Goal: Book appointment/travel/reservation

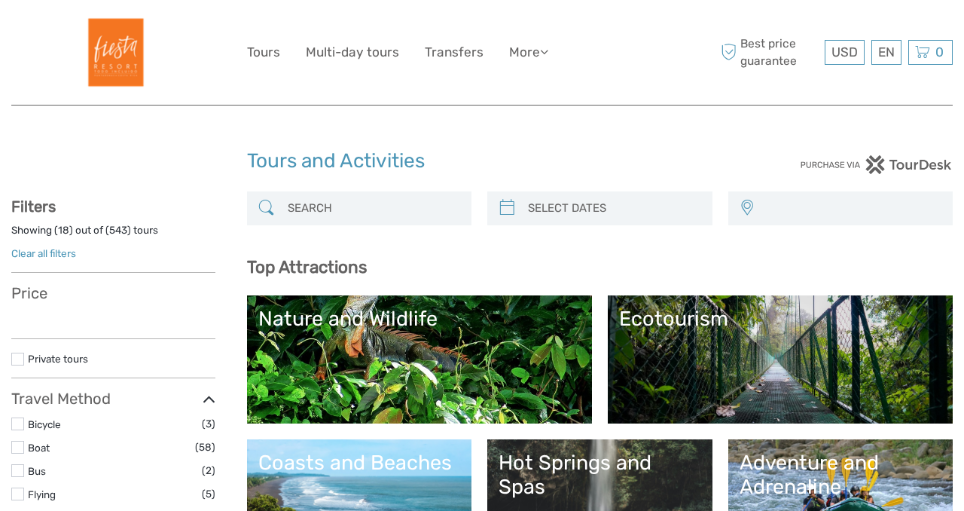
select select
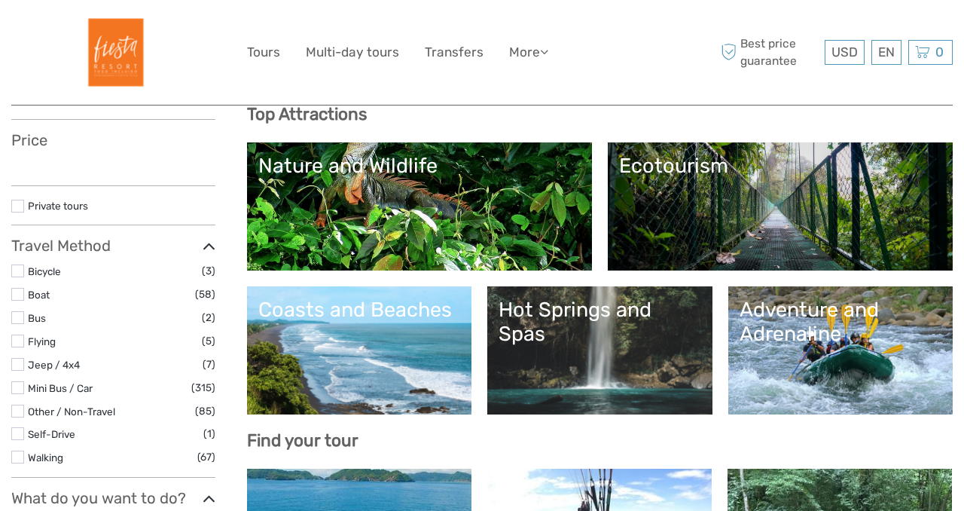
select select
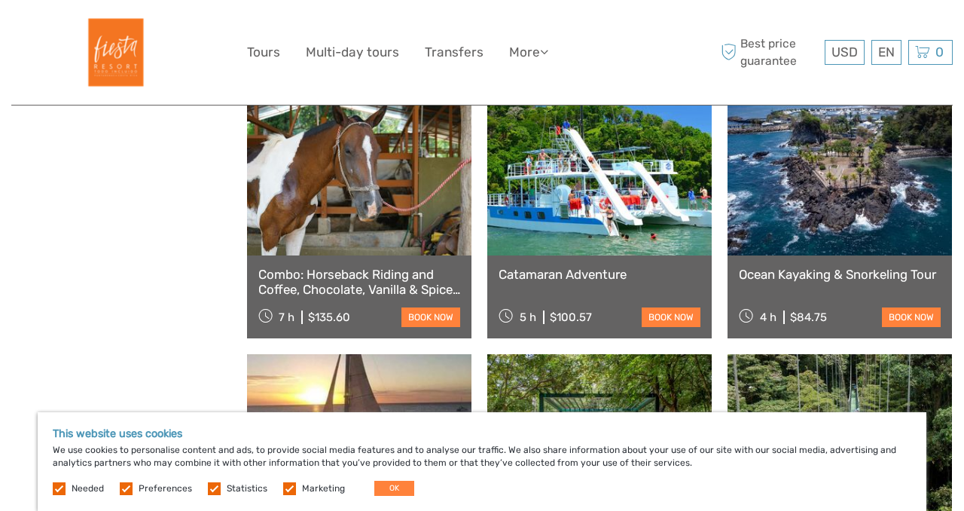
scroll to position [1722, 0]
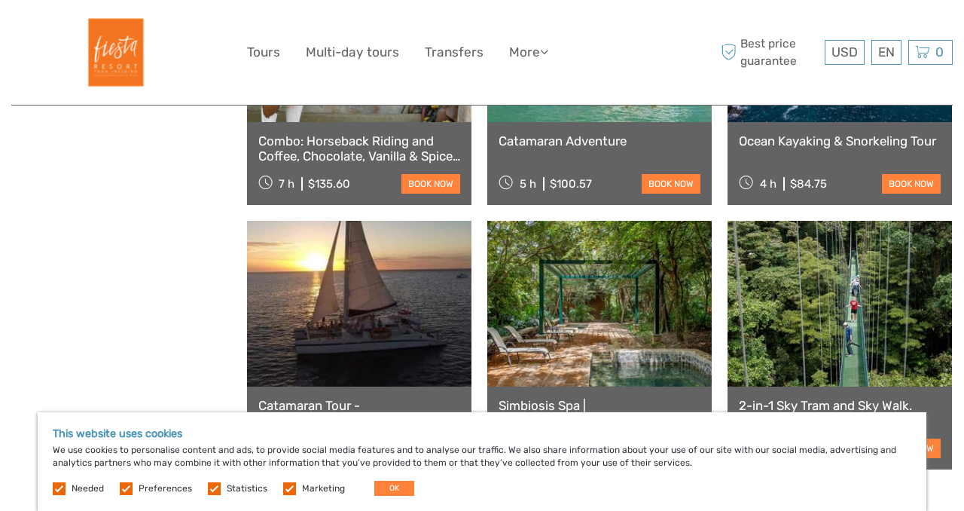
click at [520, 417] on div "This website uses cookies We use cookies to personalise content and ads, to pro…" at bounding box center [482, 461] width 889 height 99
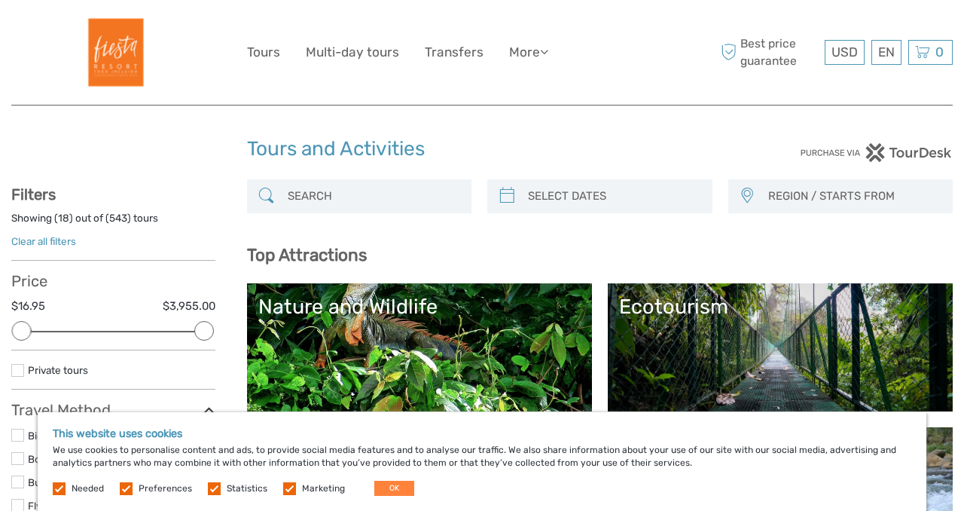
scroll to position [0, 0]
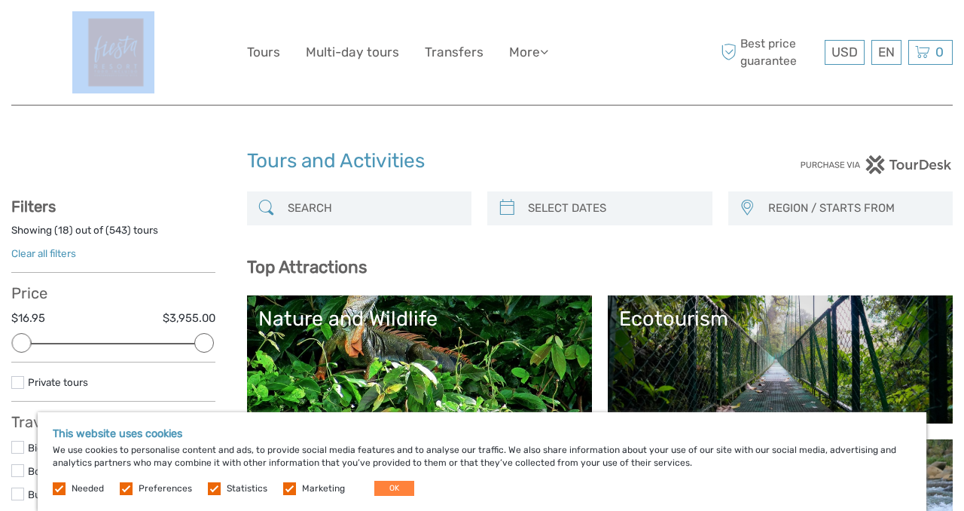
drag, startPoint x: 144, startPoint y: 11, endPoint x: 122, endPoint y: 67, distance: 60.6
click at [122, 67] on div "USD USD € £ EN English Español Deutsch Tours Multi-day tours Transfers More Tra…" at bounding box center [481, 52] width 941 height 105
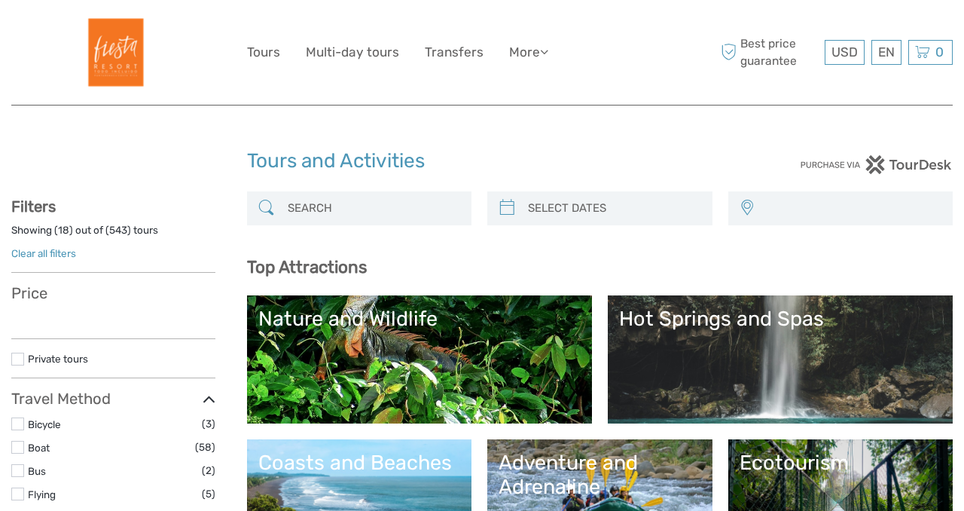
select select
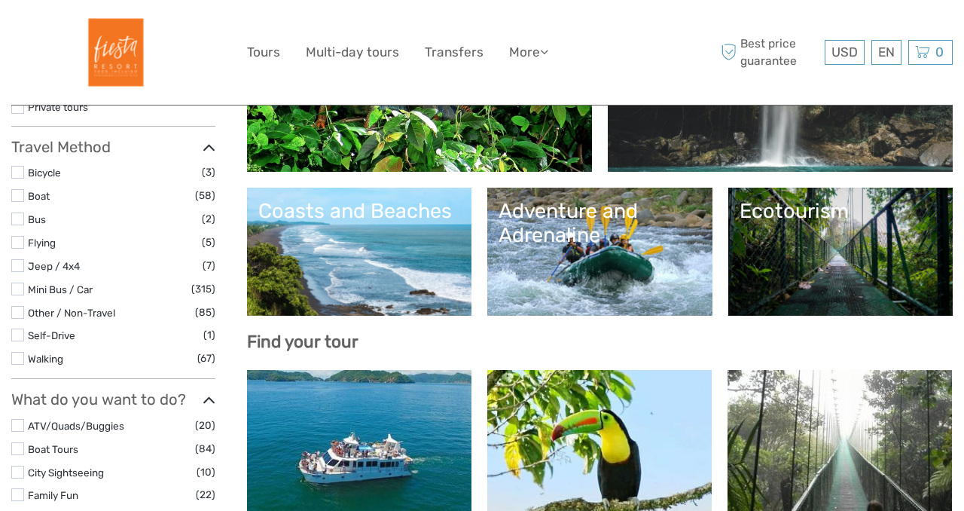
select select
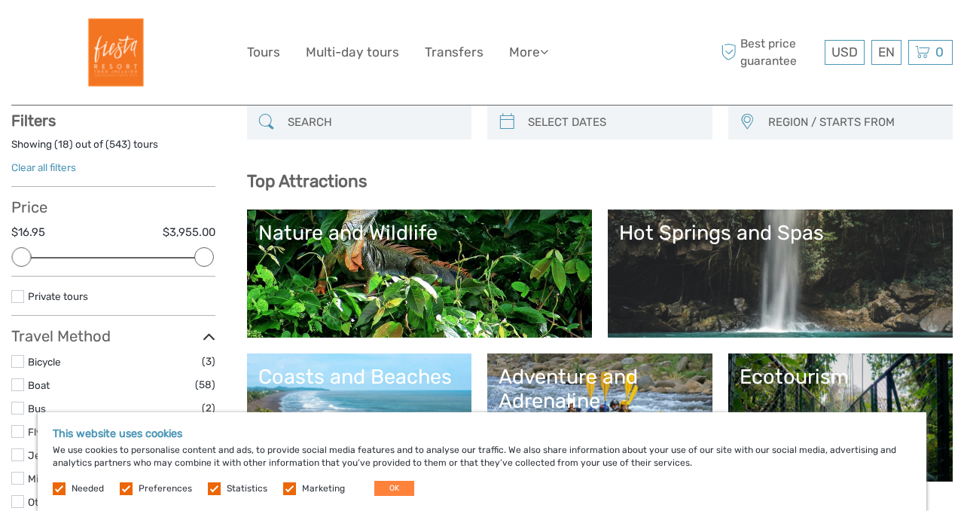
scroll to position [77, 0]
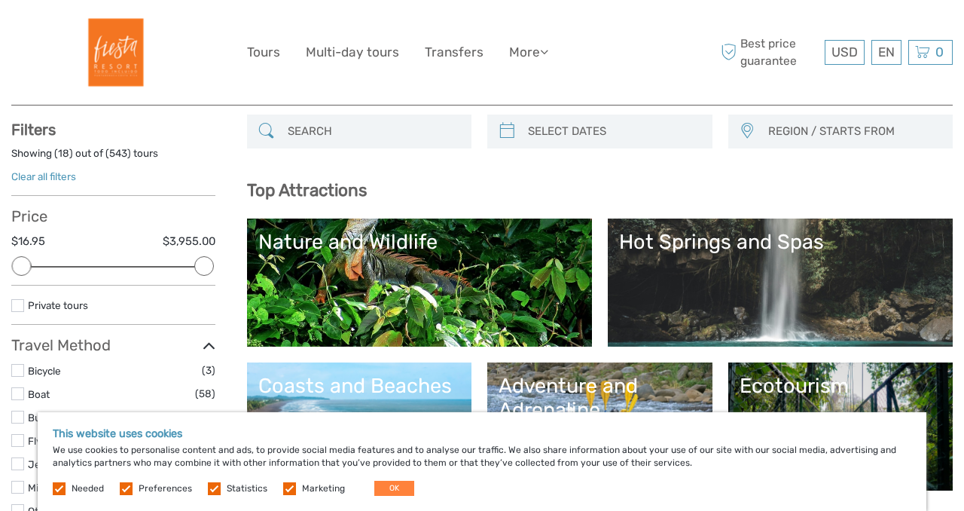
click at [718, 273] on link "Hot Springs and Spas" at bounding box center [780, 282] width 322 height 105
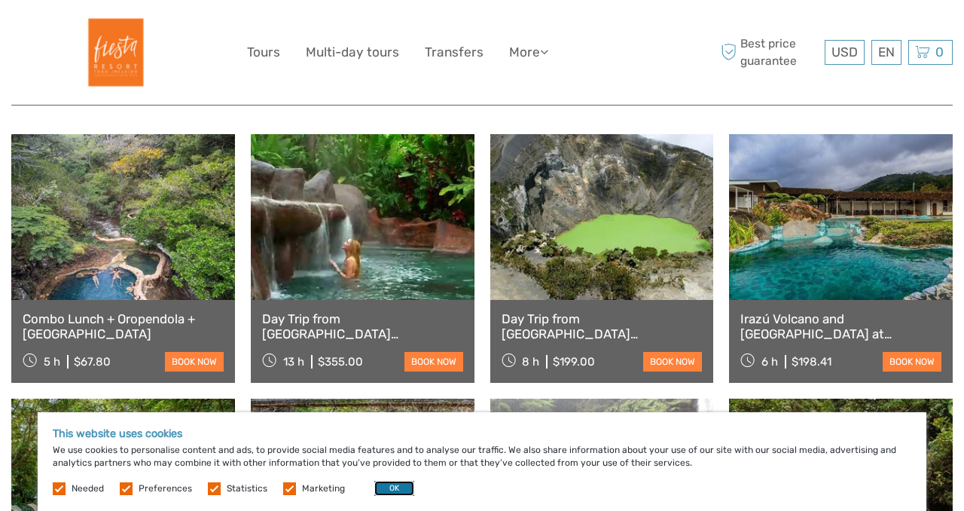
click at [395, 490] on button "OK" at bounding box center [394, 487] width 40 height 15
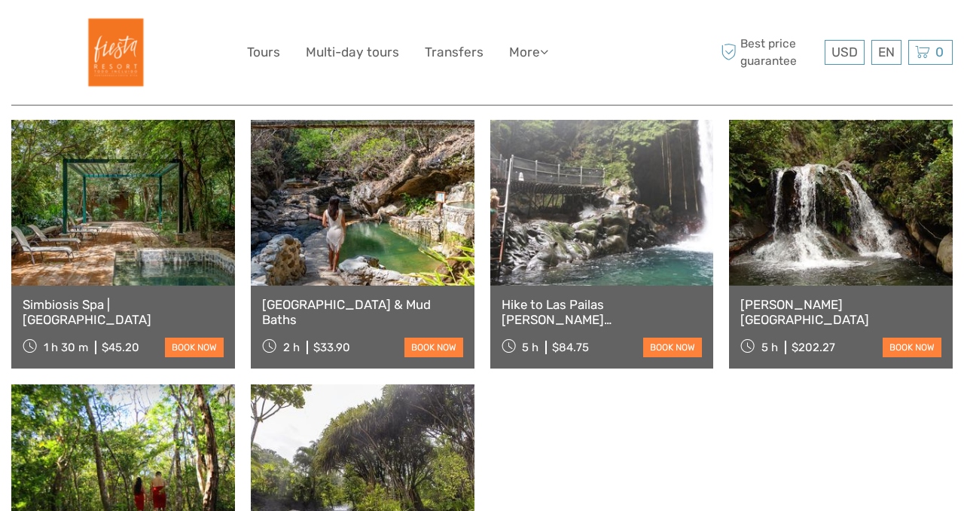
scroll to position [815, 0]
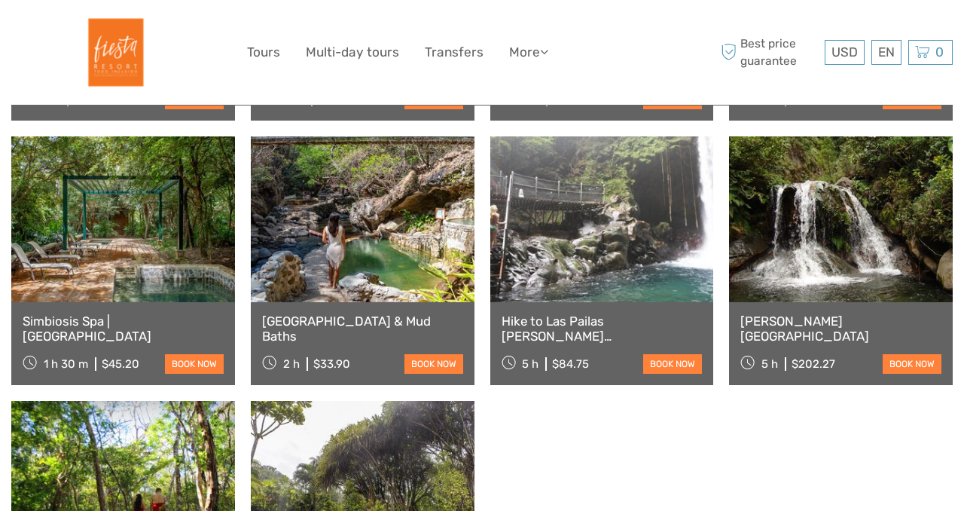
click at [378, 258] on link at bounding box center [363, 219] width 224 height 166
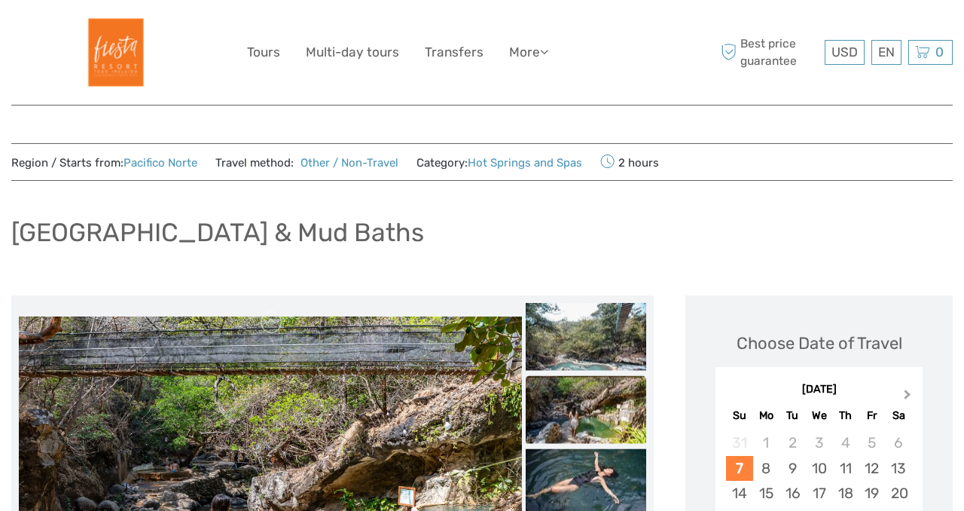
click at [910, 396] on button "Next Month" at bounding box center [909, 398] width 24 height 24
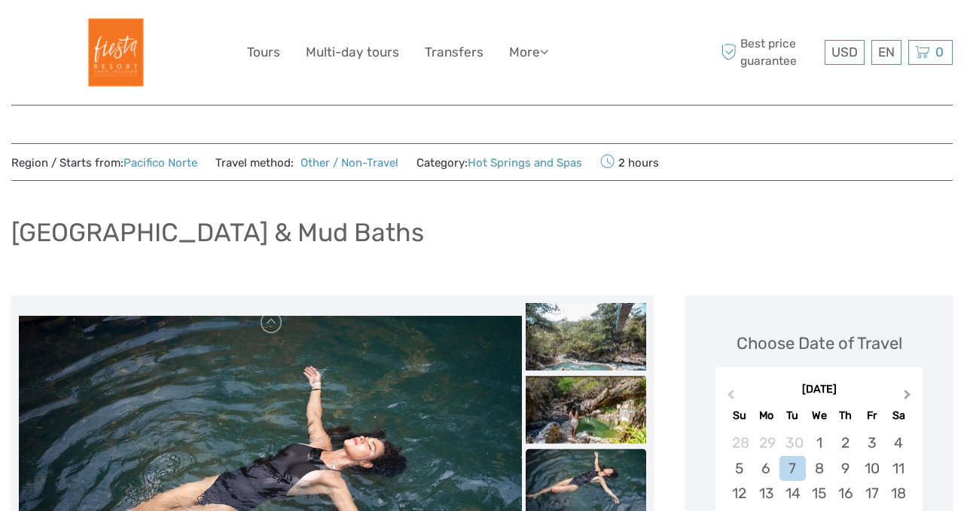
click at [910, 396] on button "Next Month" at bounding box center [909, 398] width 24 height 24
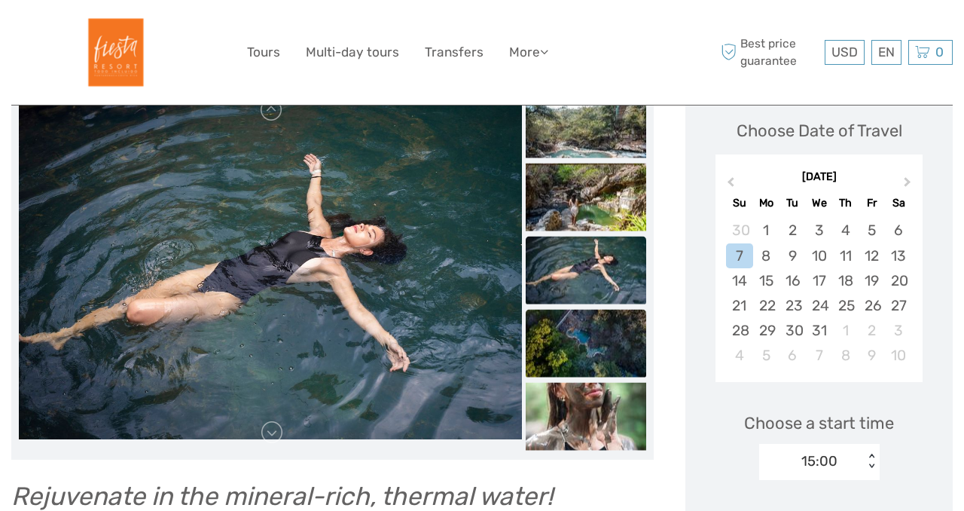
scroll to position [229, 0]
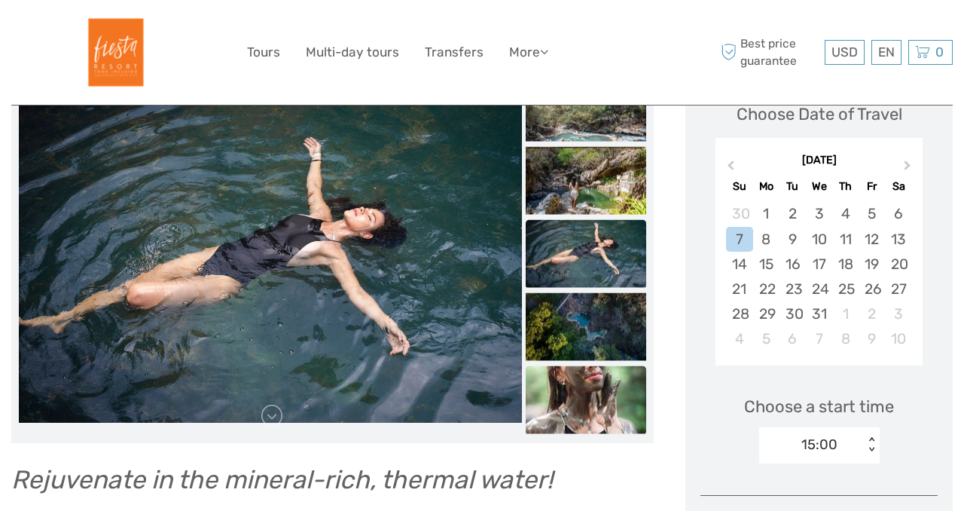
click at [585, 409] on img at bounding box center [586, 400] width 120 height 68
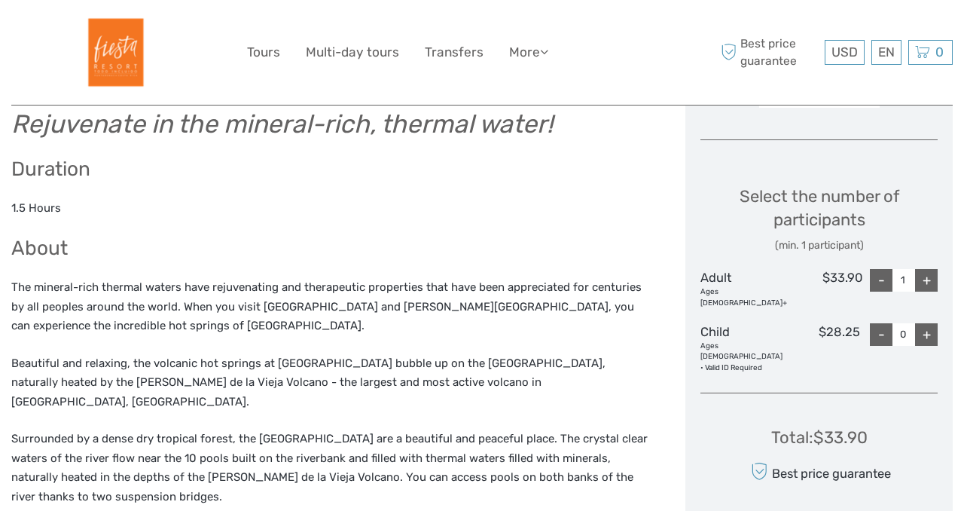
scroll to position [590, 0]
